Goal: Check status

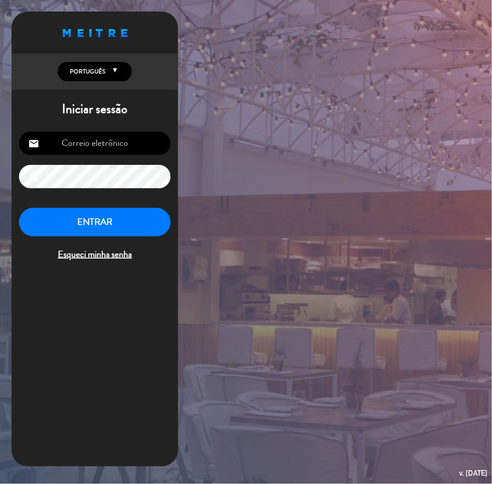
type input "[EMAIL_ADDRESS][DOMAIN_NAME]"
click at [89, 228] on button "ENTRAR" at bounding box center [95, 222] width 152 height 29
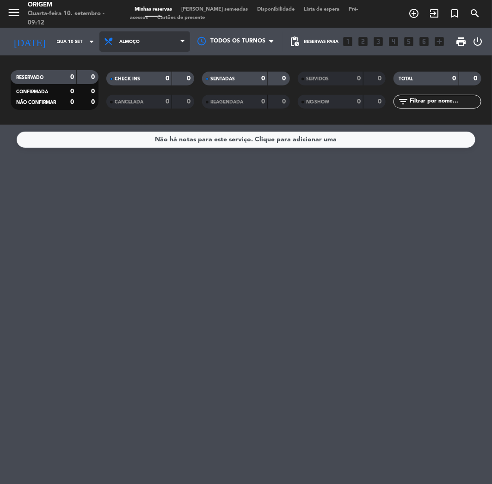
click at [125, 43] on span "Almoço" at bounding box center [129, 41] width 20 height 5
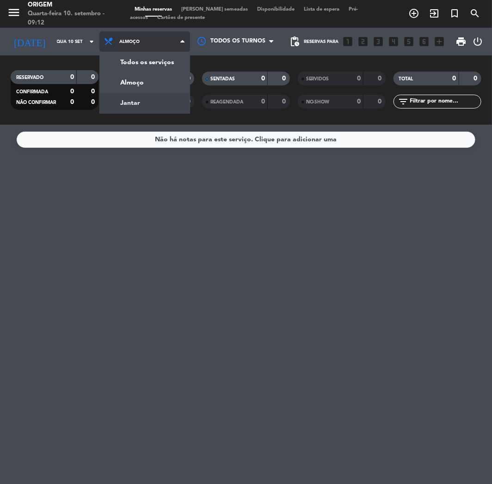
click at [124, 94] on div "menu Origem Quarta-feira 10. setembro - 09:12 Minhas reservas Mesas semeadas Di…" at bounding box center [246, 62] width 492 height 125
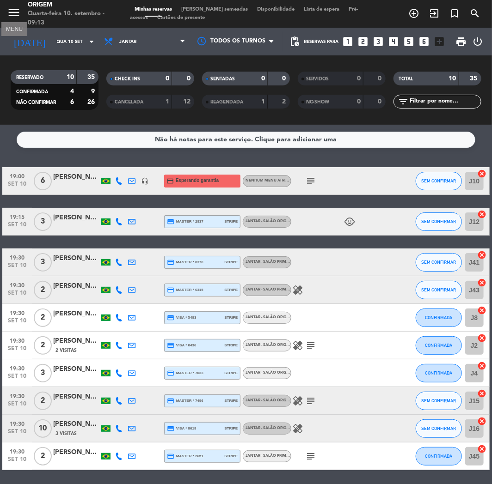
click at [15, 17] on icon "menu" at bounding box center [14, 13] width 14 height 14
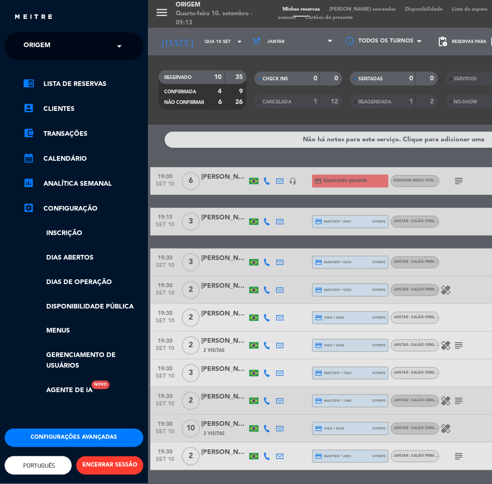
click at [43, 54] on span "Origem" at bounding box center [37, 46] width 27 height 19
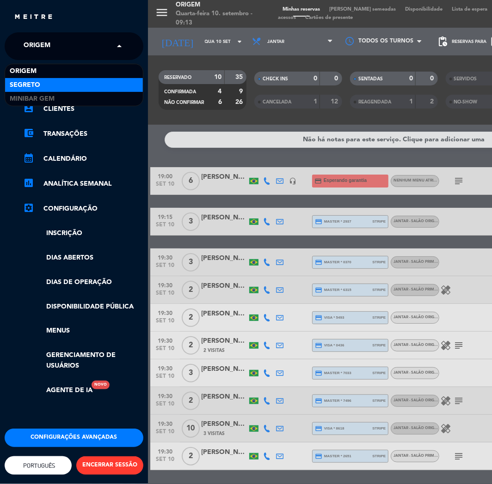
click at [43, 89] on div "Segreto" at bounding box center [74, 85] width 138 height 14
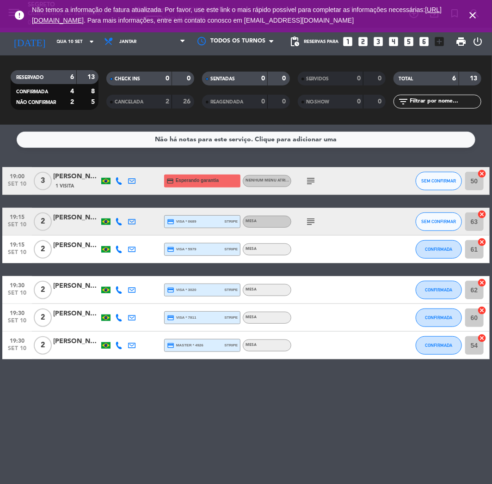
click at [473, 14] on icon "close" at bounding box center [472, 15] width 11 height 11
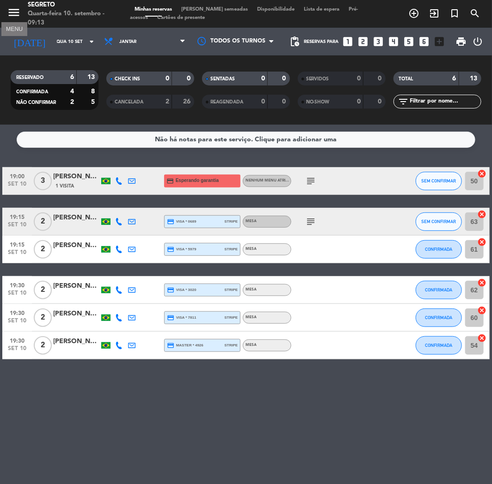
click at [9, 11] on icon "menu" at bounding box center [14, 13] width 14 height 14
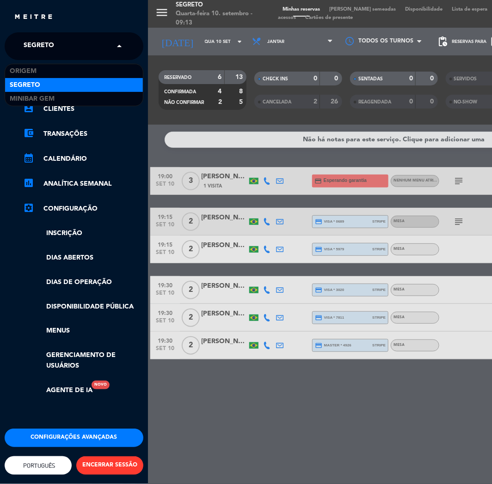
click at [38, 49] on span "Segreto" at bounding box center [39, 46] width 31 height 19
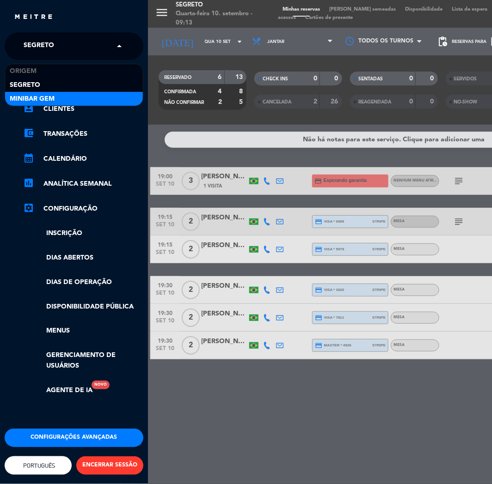
click at [43, 94] on span "MiniBar Gem" at bounding box center [32, 99] width 45 height 11
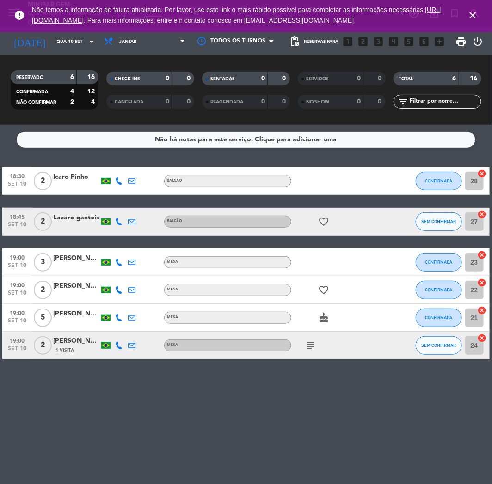
click at [470, 12] on icon "close" at bounding box center [472, 15] width 11 height 11
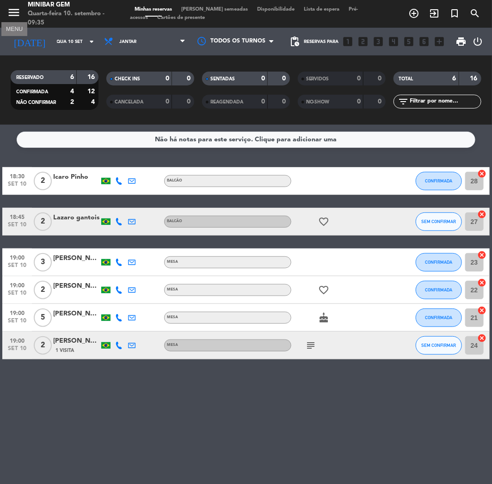
click at [8, 15] on icon "menu" at bounding box center [14, 13] width 14 height 14
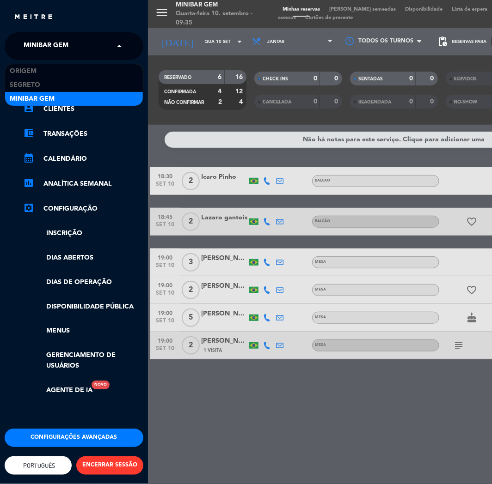
click at [38, 48] on span "MiniBar Gem" at bounding box center [46, 46] width 45 height 19
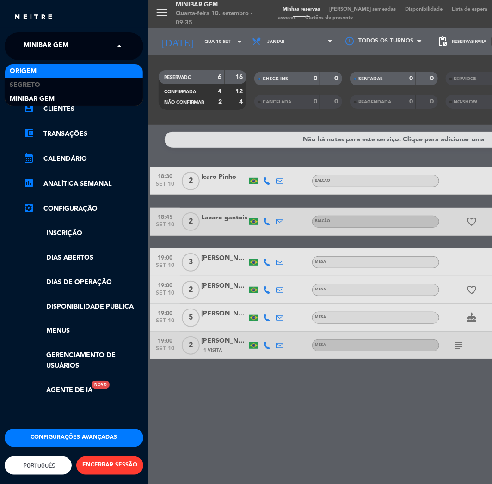
click at [37, 75] on div "Origem" at bounding box center [74, 71] width 138 height 14
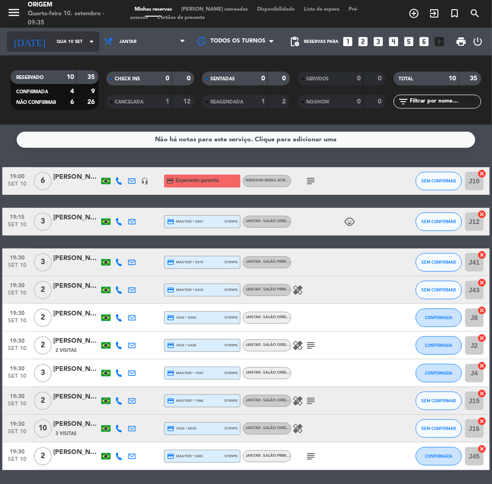
click at [56, 37] on input "Qua 10 set" at bounding box center [83, 42] width 62 height 14
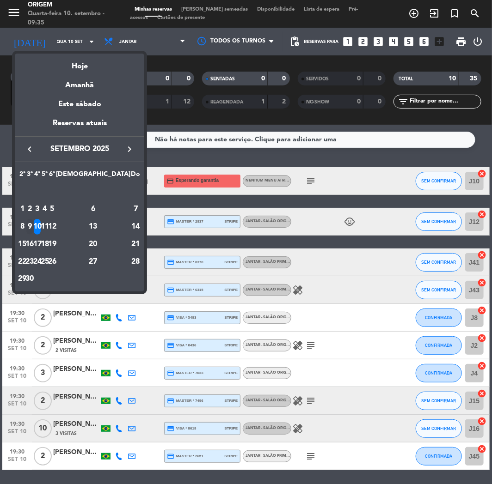
click at [33, 227] on div "9" at bounding box center [29, 227] width 7 height 16
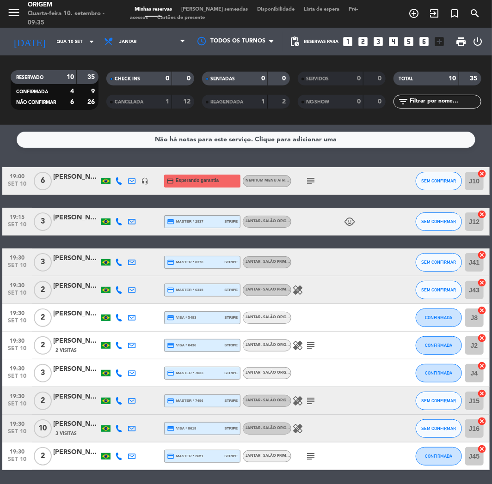
type input "Ter 9 set"
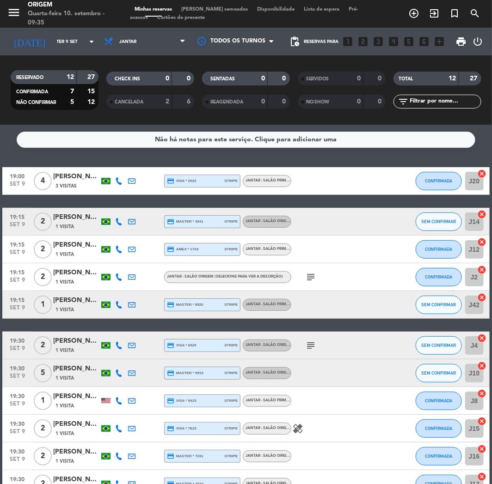
click at [313, 276] on icon "subject" at bounding box center [310, 277] width 11 height 11
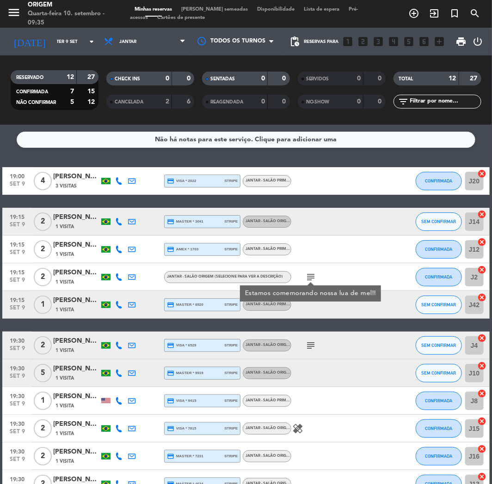
click at [313, 346] on icon "subject" at bounding box center [310, 345] width 11 height 11
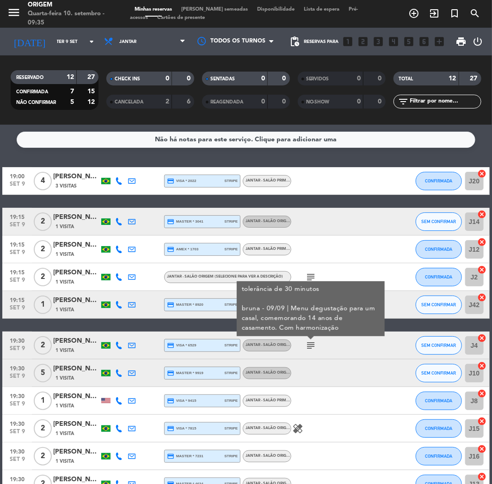
click at [336, 350] on div "subject tolerância de 30 minutos bruna - 09/09 | Menu degustação para um casal,…" at bounding box center [330, 345] width 78 height 27
